Goal: Task Accomplishment & Management: Manage account settings

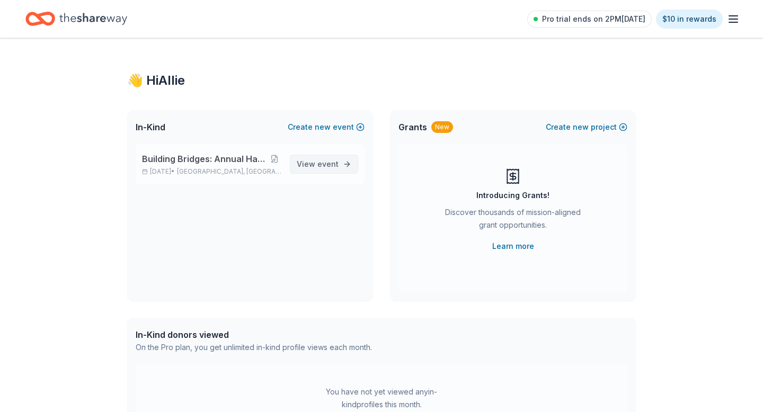
click at [319, 164] on span "event" at bounding box center [327, 163] width 21 height 9
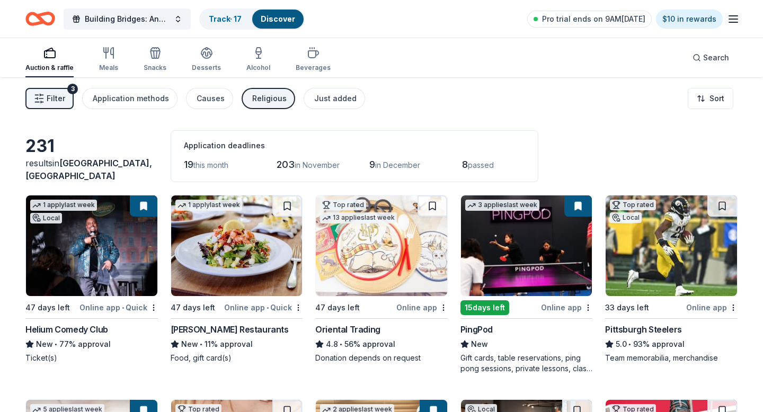
click at [736, 20] on icon "button" at bounding box center [733, 19] width 13 height 13
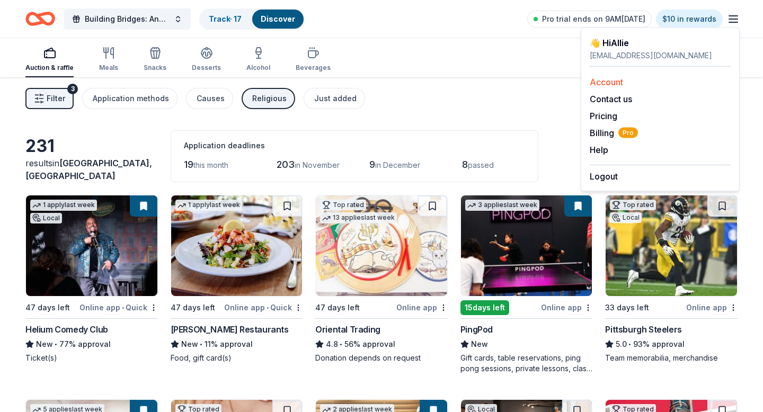
click at [613, 81] on link "Account" at bounding box center [606, 82] width 33 height 11
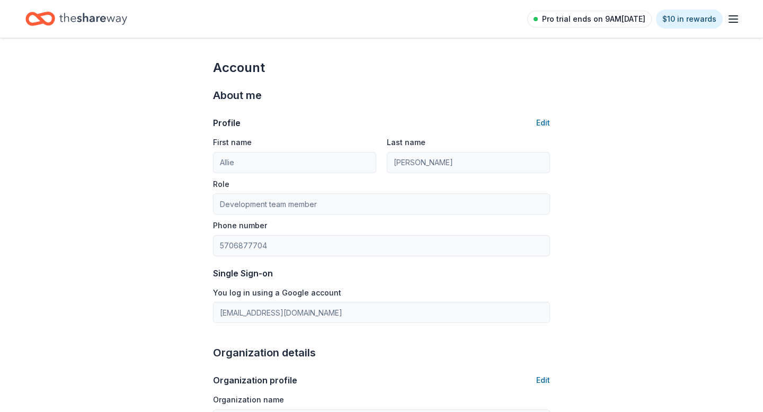
click at [619, 20] on span "Pro trial ends on 9AM[DATE]" at bounding box center [593, 19] width 103 height 13
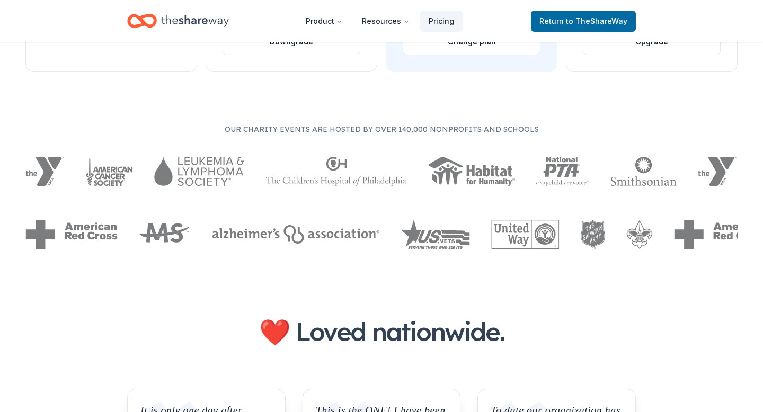
scroll to position [468, 0]
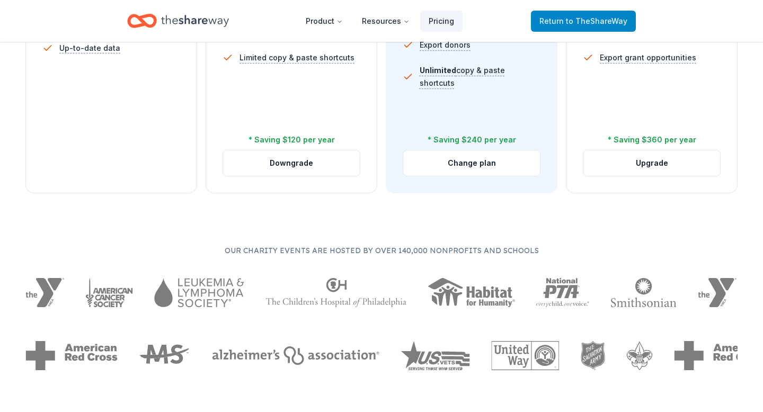
click at [580, 22] on span "to TheShareWay" at bounding box center [596, 20] width 61 height 9
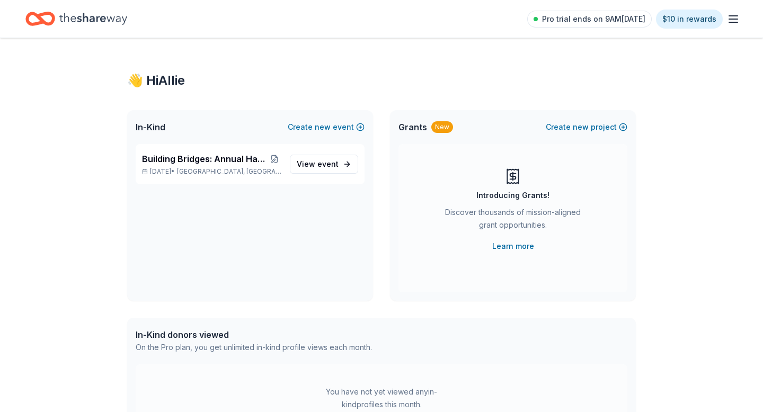
click at [731, 20] on icon "button" at bounding box center [733, 19] width 13 height 13
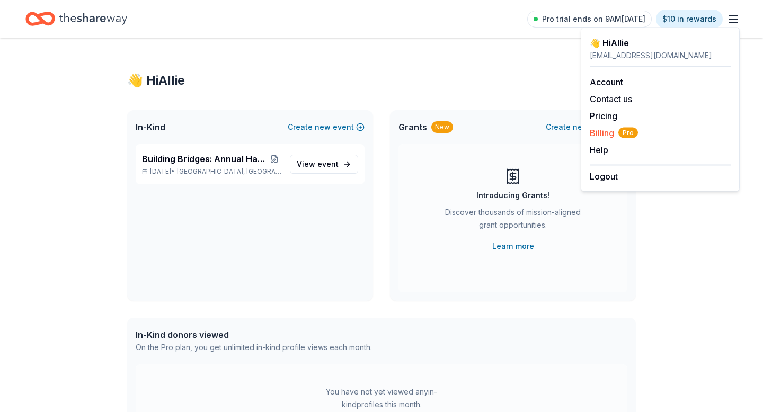
click at [598, 136] on span "Billing Pro" at bounding box center [614, 133] width 48 height 13
